Goal: Task Accomplishment & Management: Manage account settings

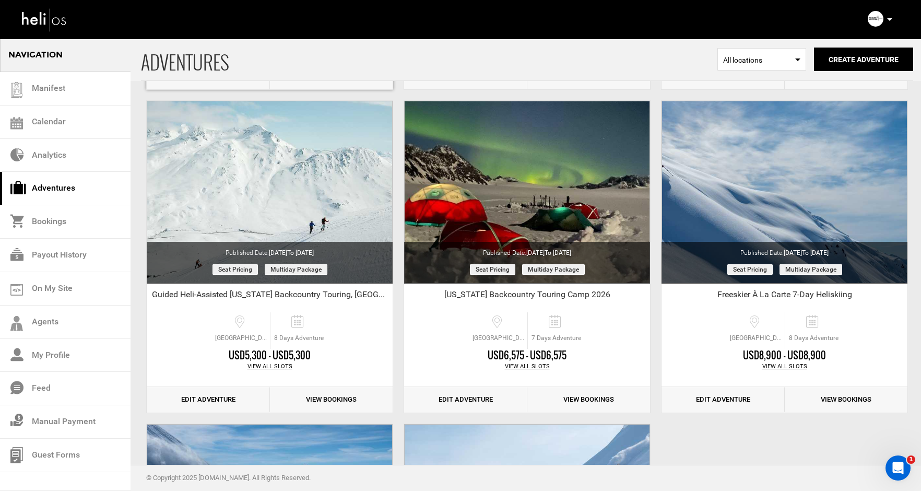
scroll to position [1000, 0]
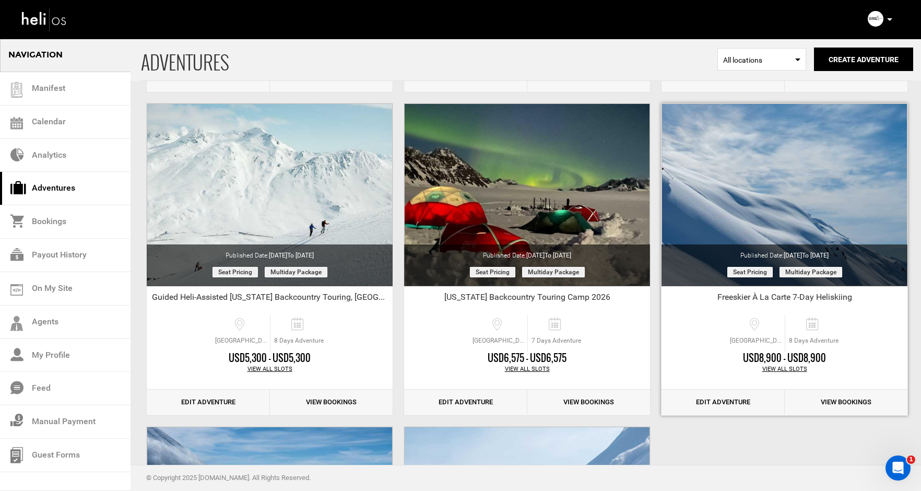
click at [712, 402] on link "Edit Adventure" at bounding box center [723, 403] width 123 height 26
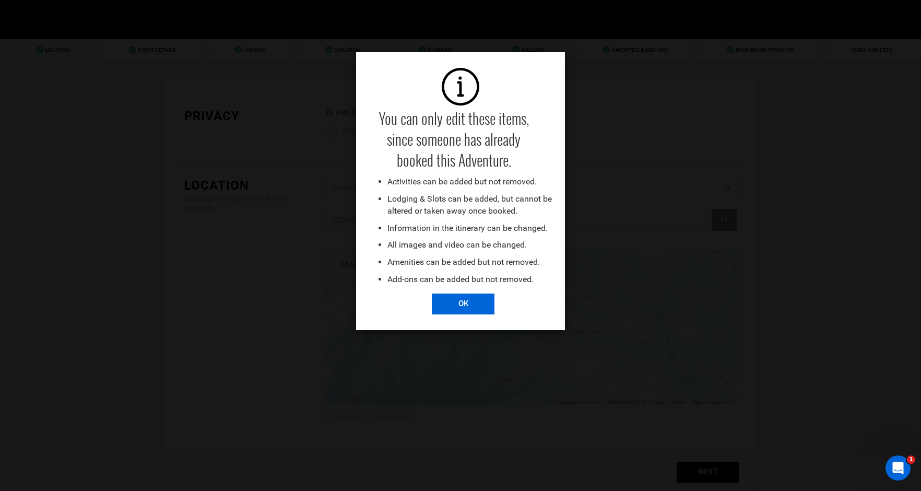
click at [458, 308] on input "OK" at bounding box center [463, 304] width 63 height 21
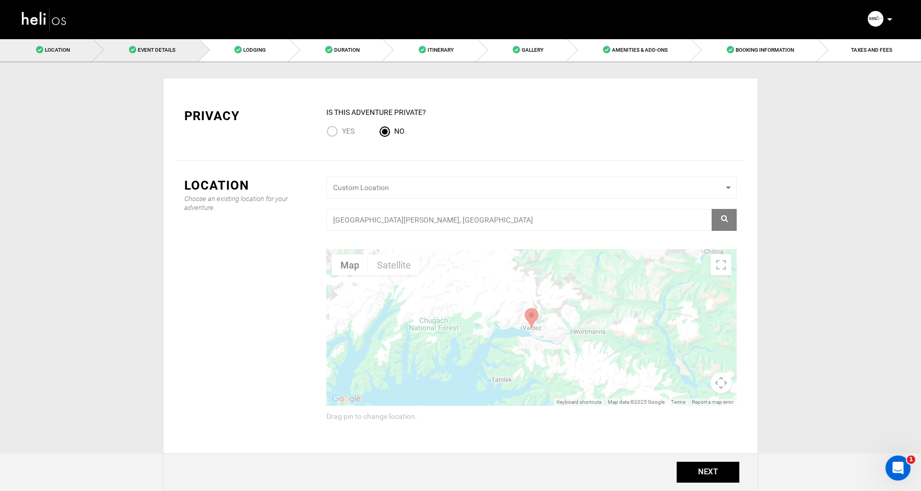
click at [156, 47] on span "Event Details" at bounding box center [157, 50] width 38 height 6
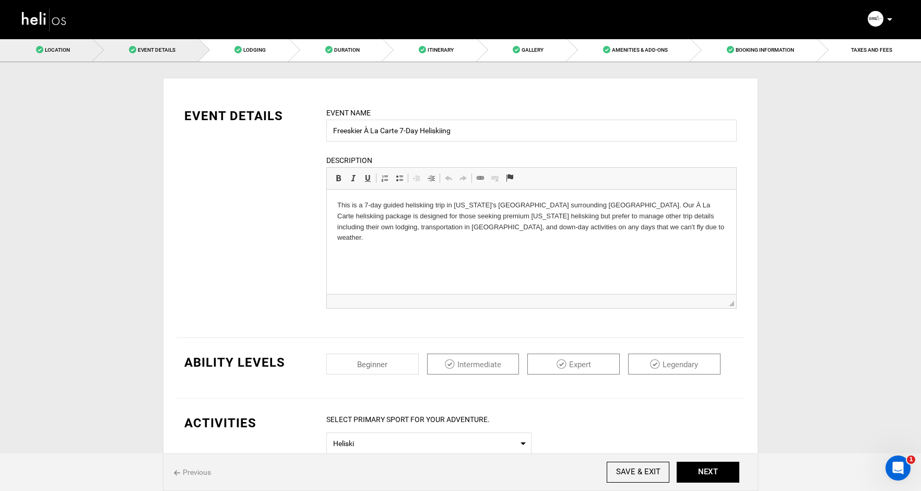
click at [52, 51] on span "Location" at bounding box center [57, 50] width 25 height 6
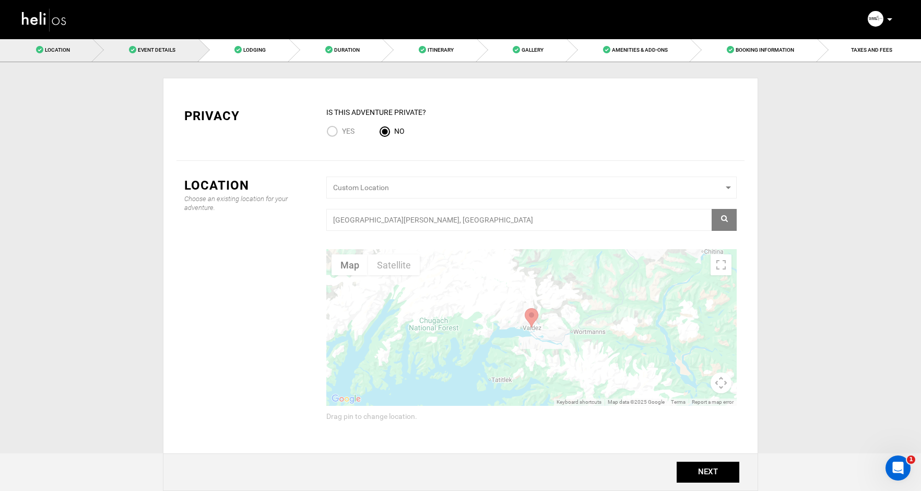
click at [153, 49] on span "Event Details" at bounding box center [157, 50] width 38 height 6
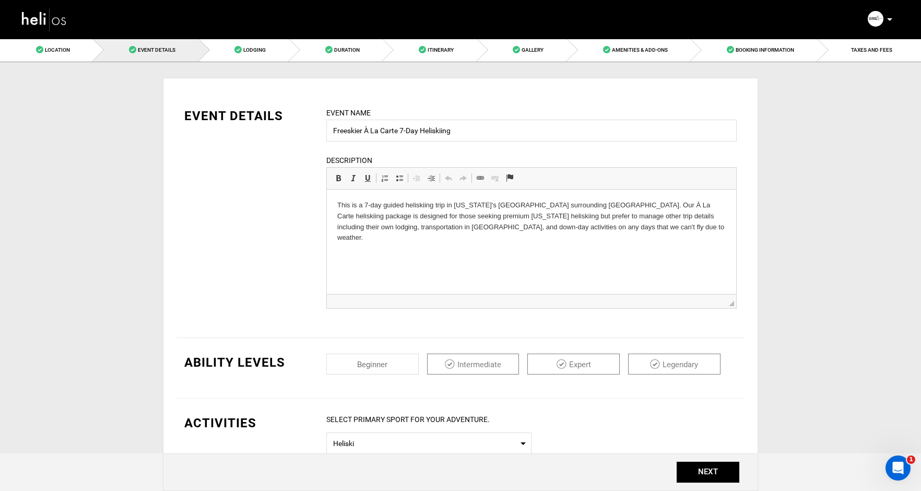
scroll to position [78, 0]
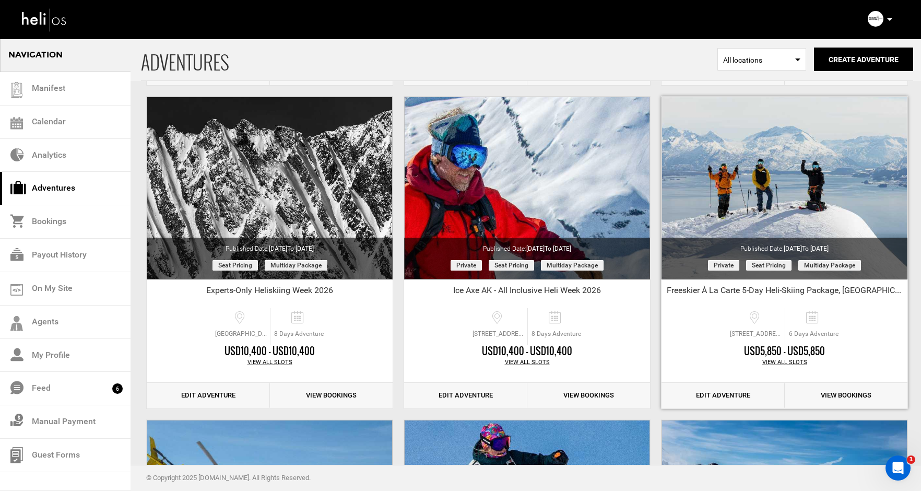
scroll to position [350, 0]
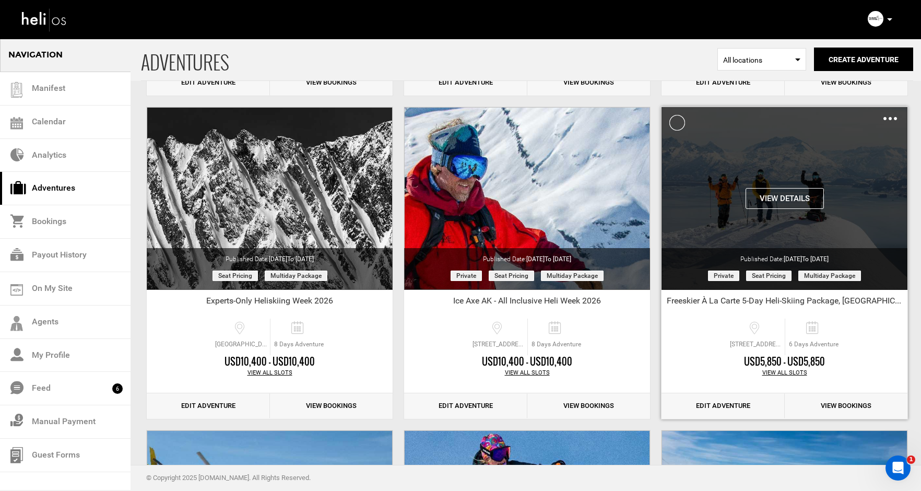
click at [782, 198] on button "View Details" at bounding box center [785, 198] width 78 height 21
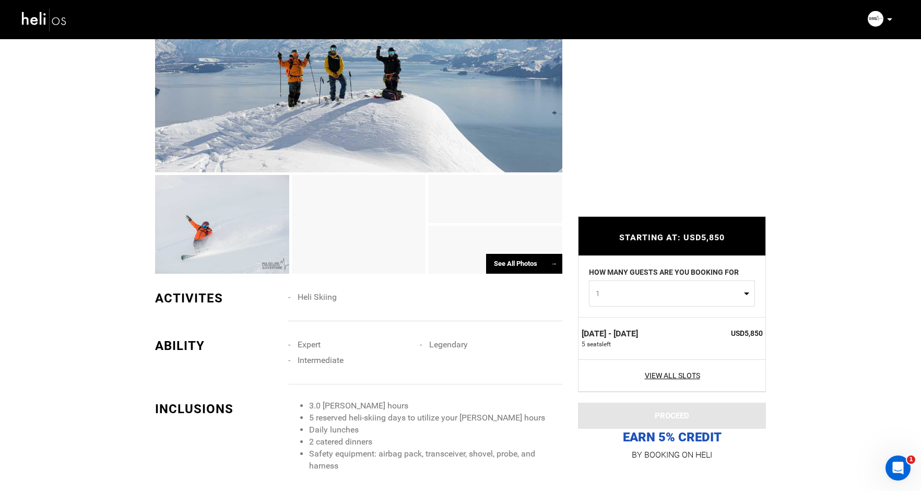
scroll to position [559, 0]
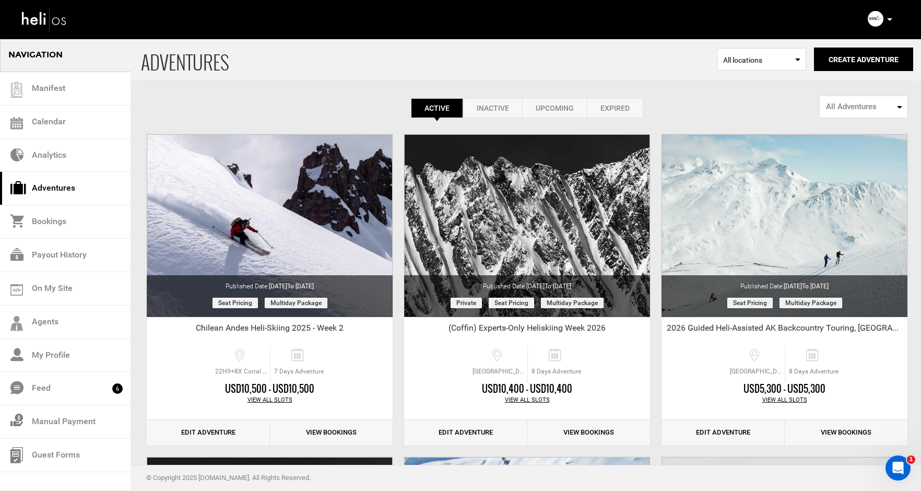
click at [493, 106] on link "Inactive" at bounding box center [492, 108] width 59 height 20
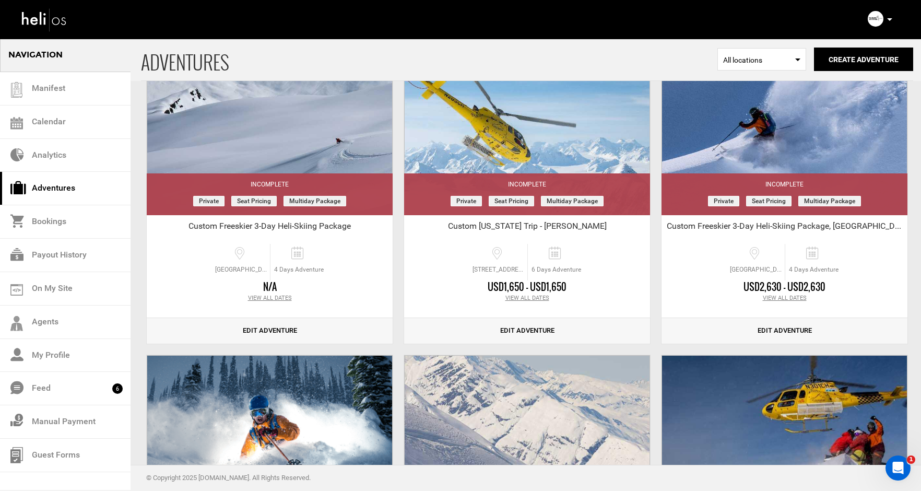
scroll to position [91, 0]
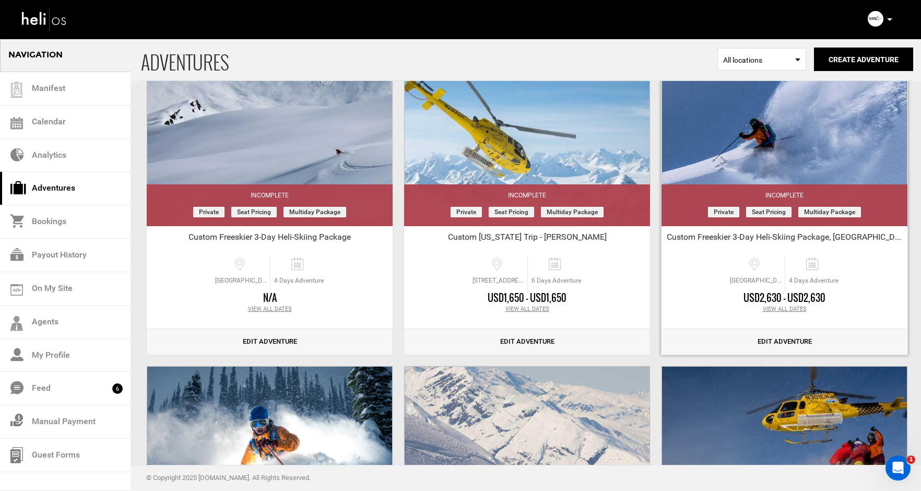
click at [772, 343] on link "Edit Adventure" at bounding box center [785, 342] width 246 height 26
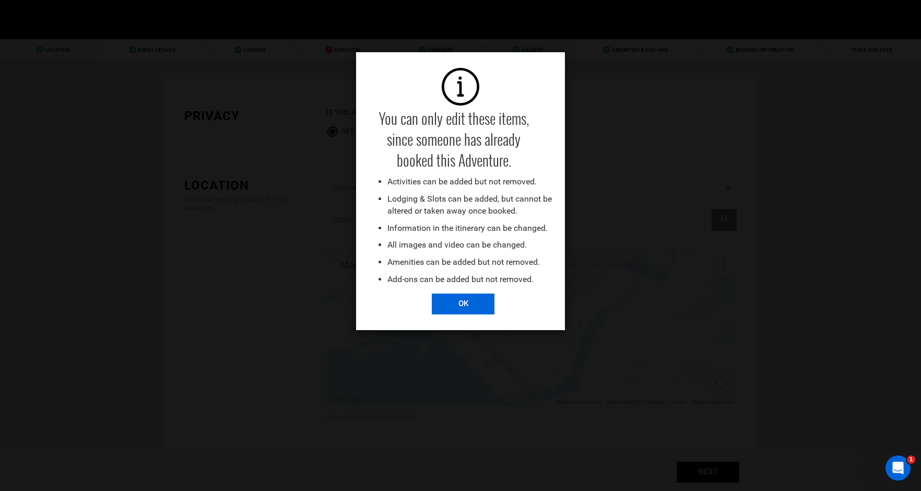
click at [474, 303] on input "OK" at bounding box center [463, 304] width 63 height 21
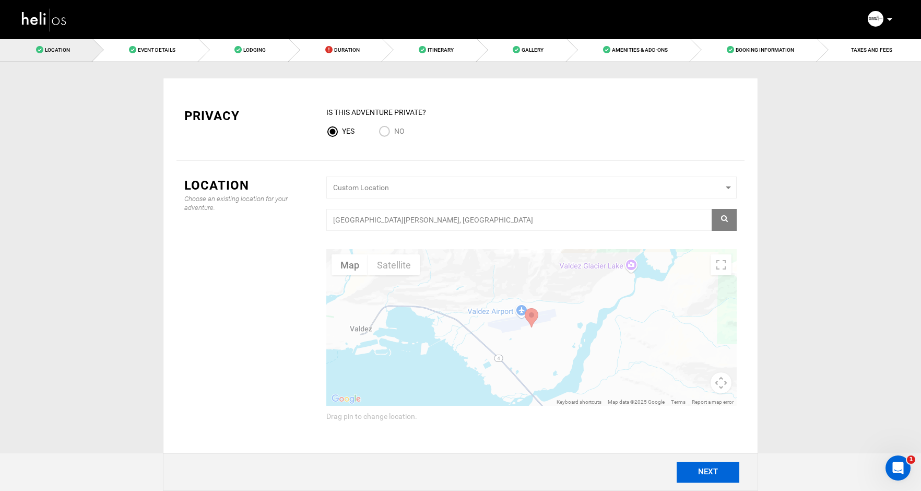
click at [708, 473] on button "NEXT" at bounding box center [708, 472] width 63 height 21
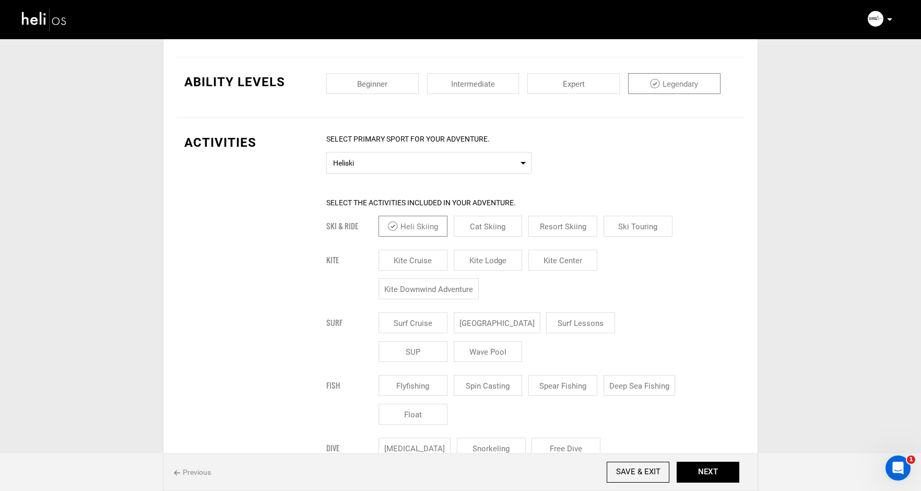
scroll to position [288, 0]
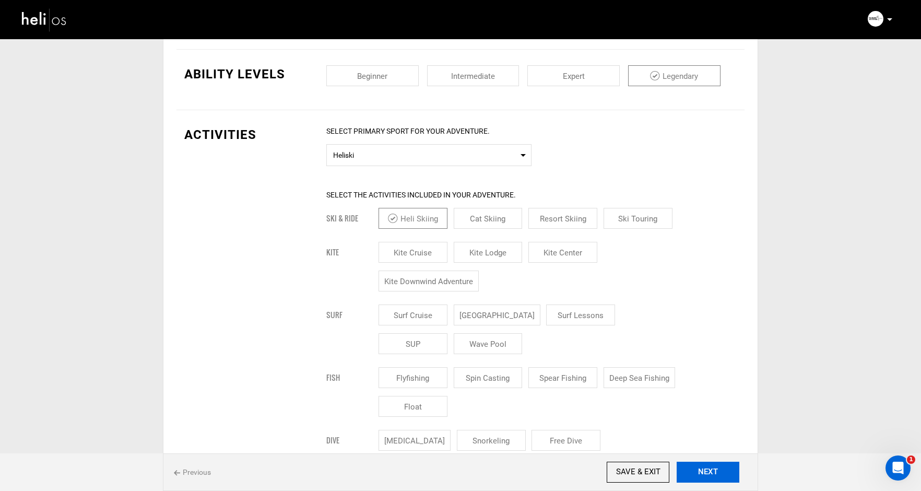
click at [706, 472] on button "NEXT" at bounding box center [708, 472] width 63 height 21
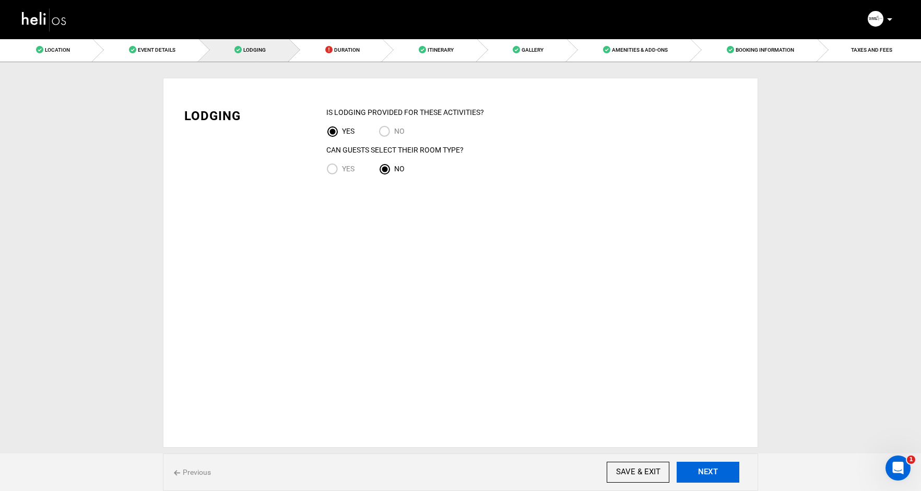
click at [706, 472] on button "NEXT" at bounding box center [708, 472] width 63 height 21
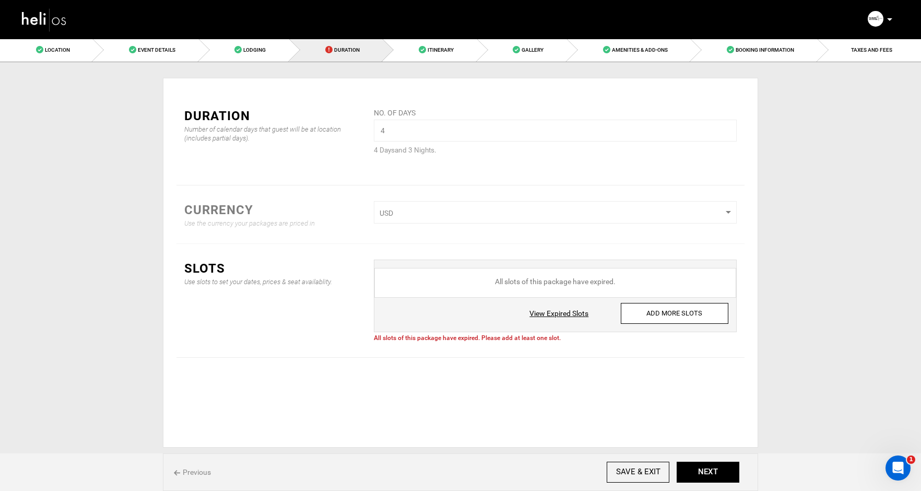
click at [570, 313] on link "View Expired Slots" at bounding box center [559, 313] width 59 height 10
click at [153, 52] on span "Event Details" at bounding box center [157, 50] width 38 height 6
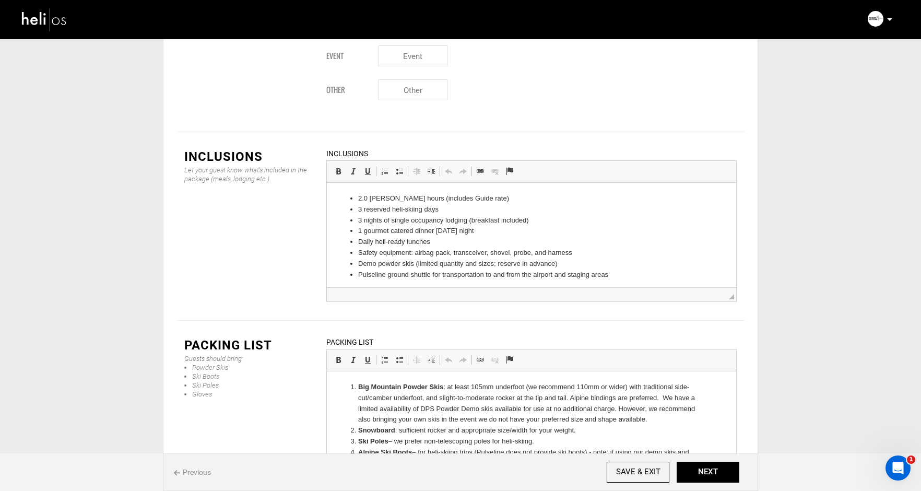
scroll to position [209, 0]
